Goal: Task Accomplishment & Management: Manage account settings

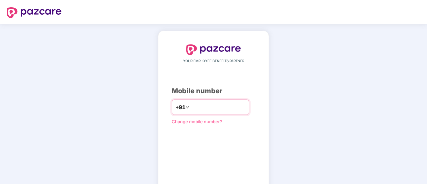
type input "**********"
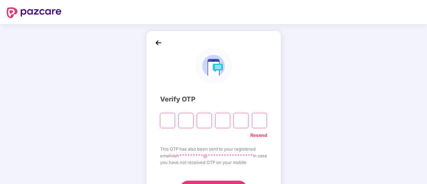
click at [189, 135] on div "Resend" at bounding box center [213, 133] width 107 height 11
click at [165, 113] on input "Please enter verification code. Digit 1" at bounding box center [167, 120] width 15 height 15
type input "*"
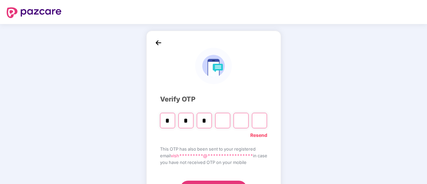
type input "*"
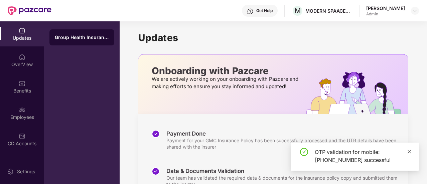
click at [411, 154] on icon "close" at bounding box center [409, 152] width 5 height 5
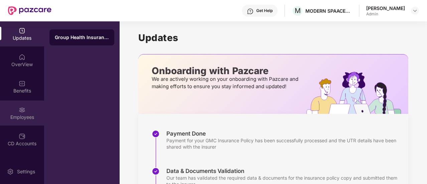
click at [24, 109] on img at bounding box center [22, 110] width 7 height 7
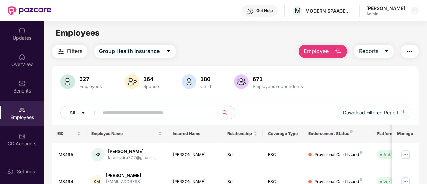
click at [125, 115] on input "text" at bounding box center [156, 113] width 107 height 10
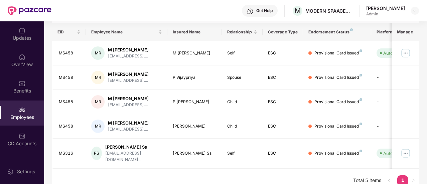
scroll to position [104, 0]
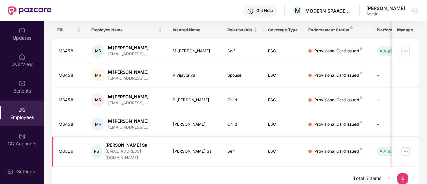
type input "****"
click at [406, 146] on img at bounding box center [406, 151] width 11 height 11
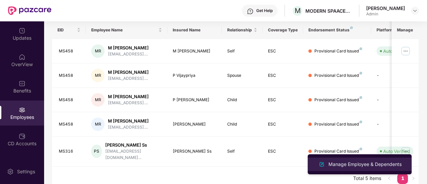
click at [371, 164] on div "Manage Employee & Dependents" at bounding box center [365, 164] width 76 height 7
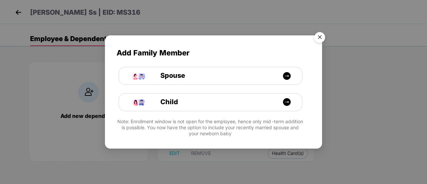
click at [318, 42] on img "Close" at bounding box center [320, 38] width 19 height 19
